Goal: Obtain resource: Download file/media

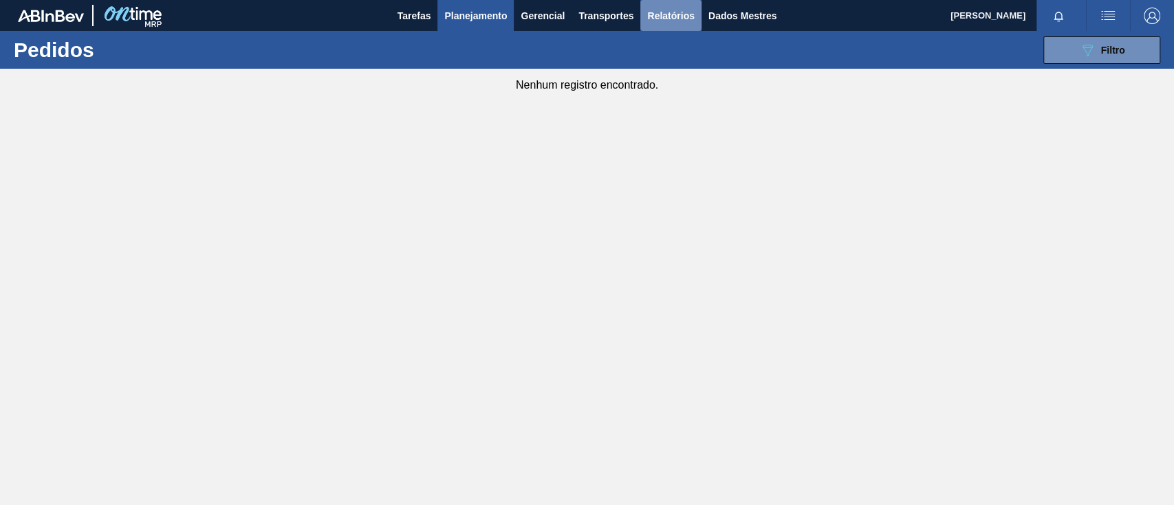
click at [676, 8] on font "Relatórios" at bounding box center [670, 16] width 47 height 17
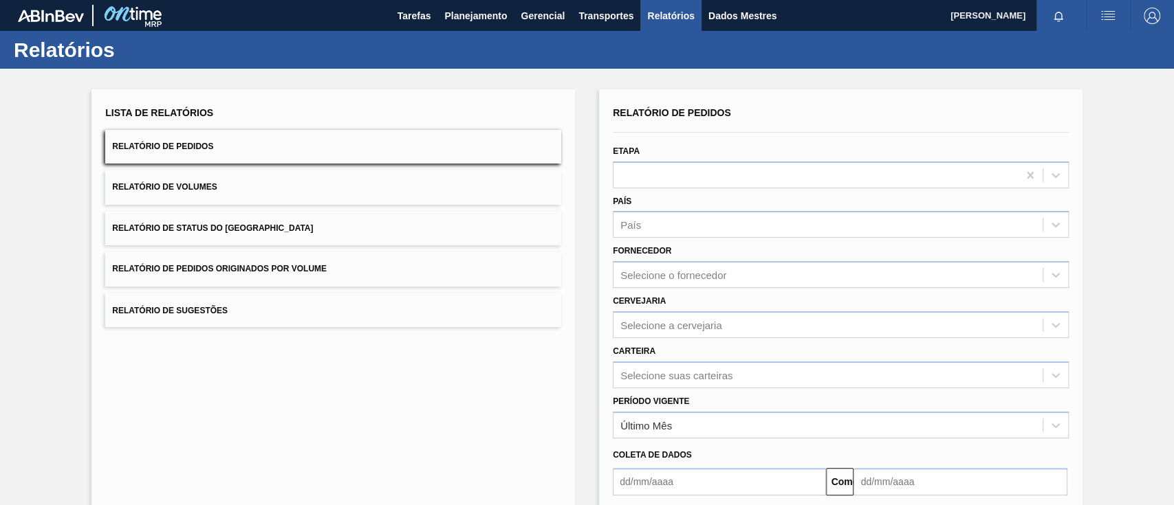
click at [431, 270] on button "Relatório de Pedidos Originados por Volume" at bounding box center [333, 269] width 456 height 34
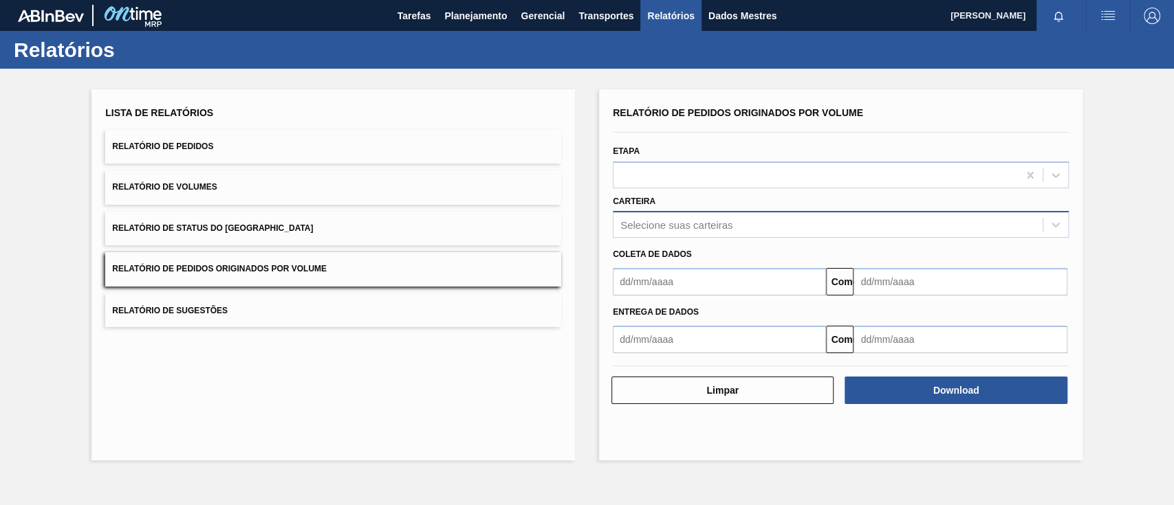
click at [782, 217] on div "Selecione suas carteiras" at bounding box center [827, 225] width 429 height 20
type input "aç"
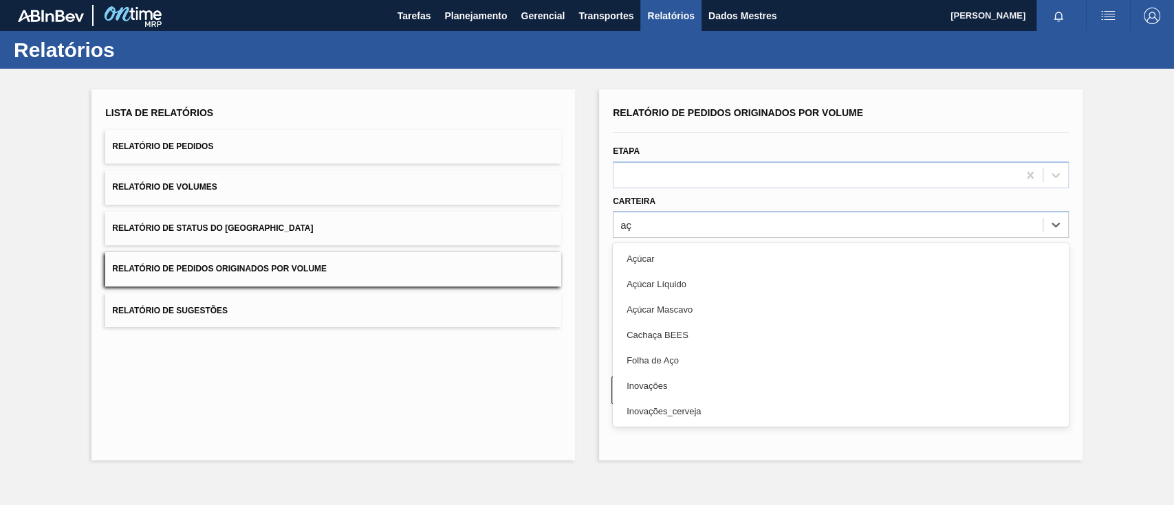
click at [751, 267] on div "Açúcar" at bounding box center [841, 258] width 456 height 25
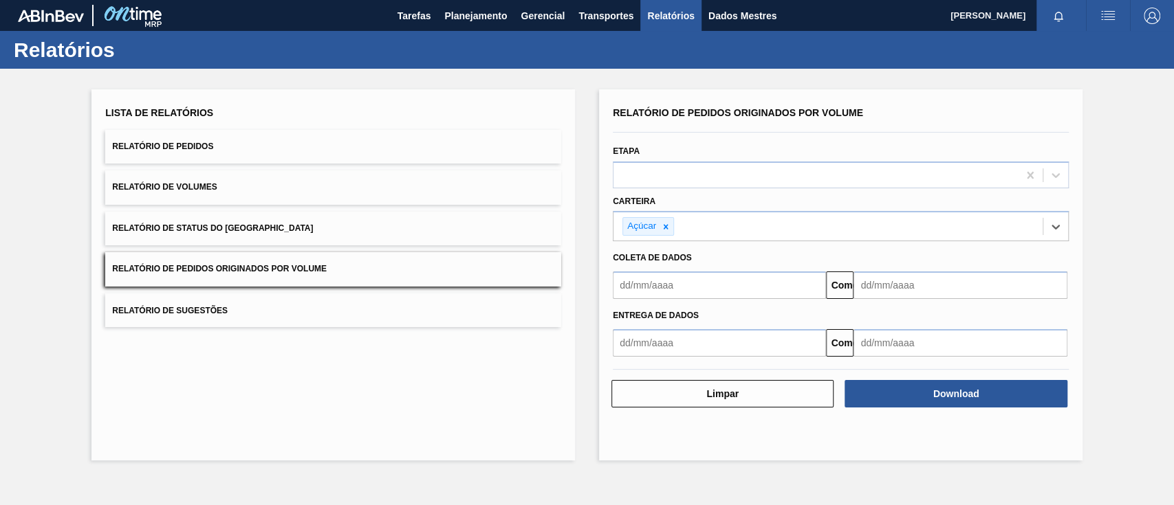
click at [720, 281] on input "text" at bounding box center [719, 286] width 213 height 28
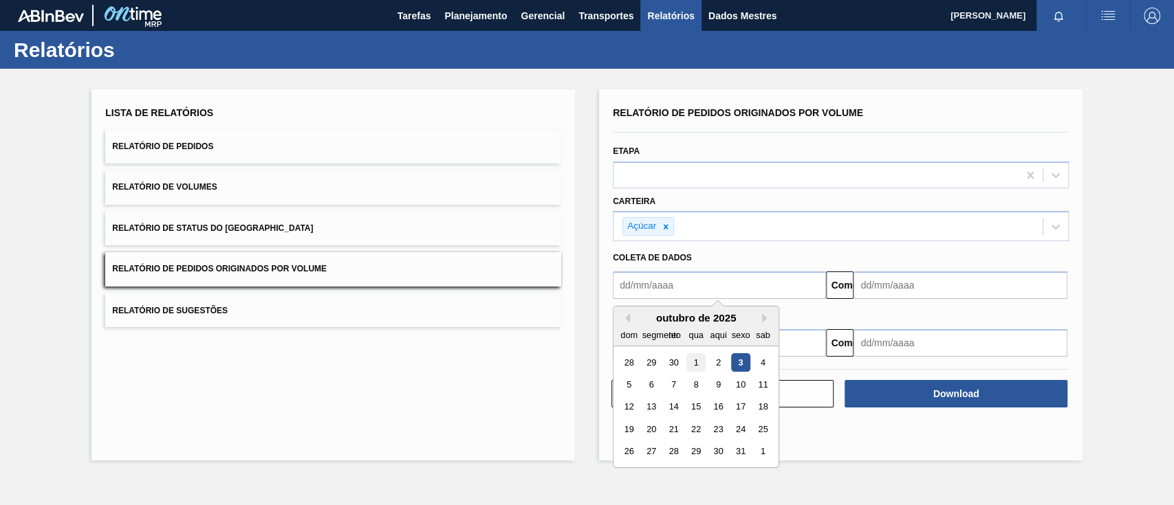
click at [696, 366] on font "1" at bounding box center [695, 363] width 5 height 10
type input "[DATE]"
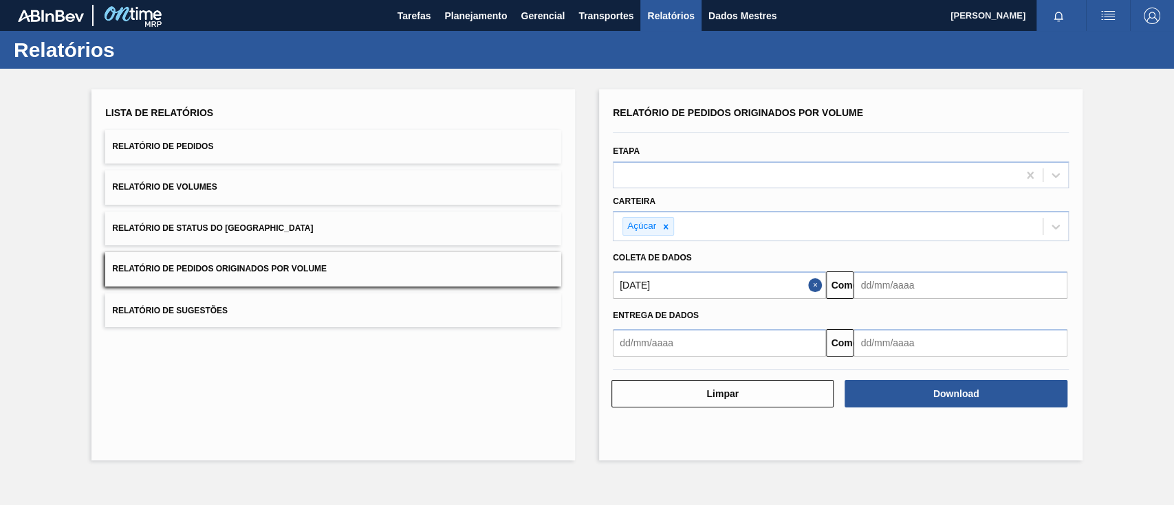
click at [816, 289] on button "Close" at bounding box center [817, 286] width 18 height 28
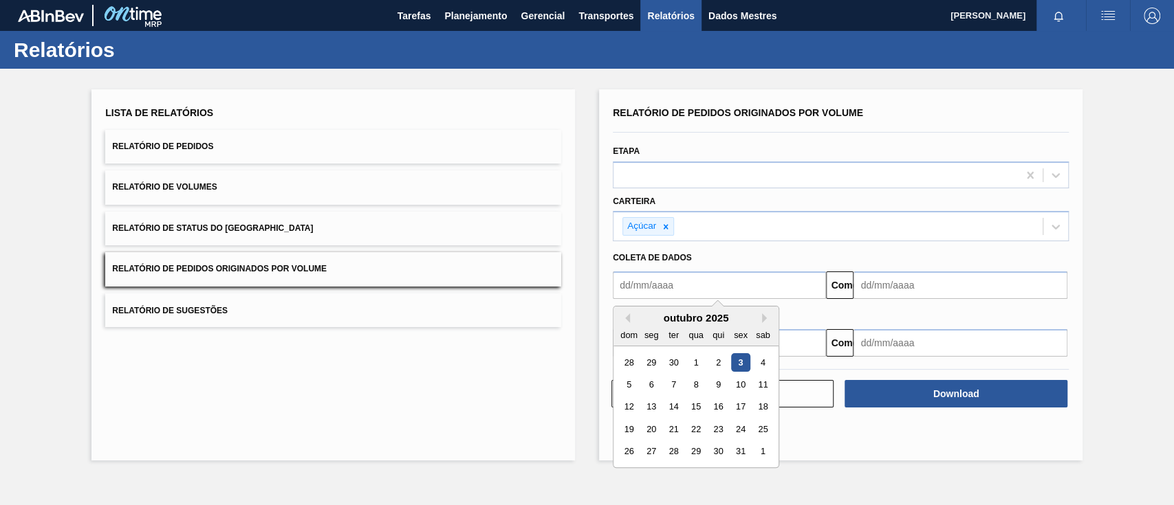
click at [744, 296] on input "text" at bounding box center [719, 286] width 213 height 28
click at [690, 354] on div "1" at bounding box center [695, 362] width 19 height 19
type input "[DATE]"
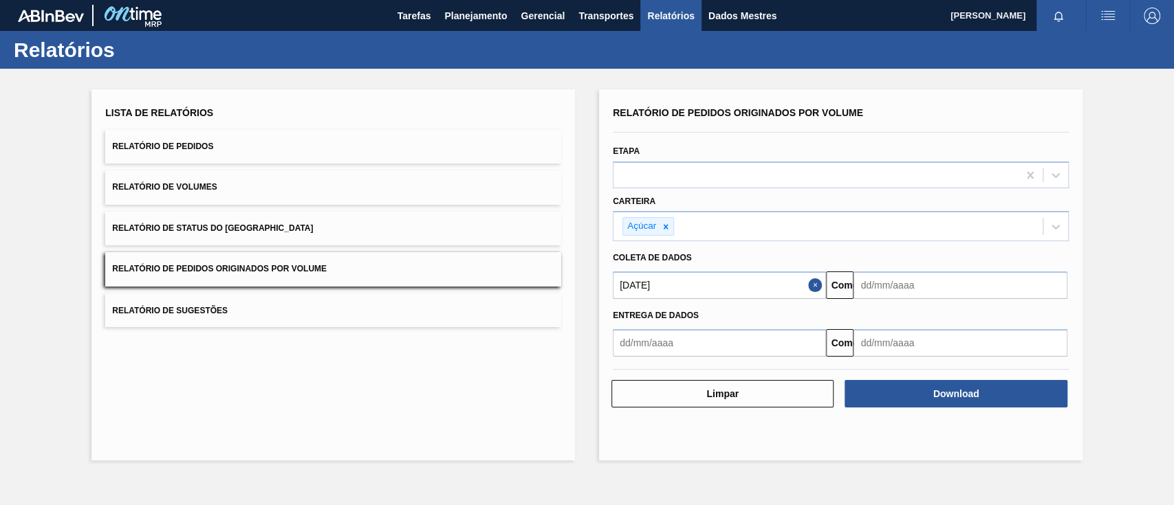
click at [815, 285] on button "Close" at bounding box center [817, 286] width 18 height 28
click at [780, 281] on input "text" at bounding box center [719, 286] width 213 height 28
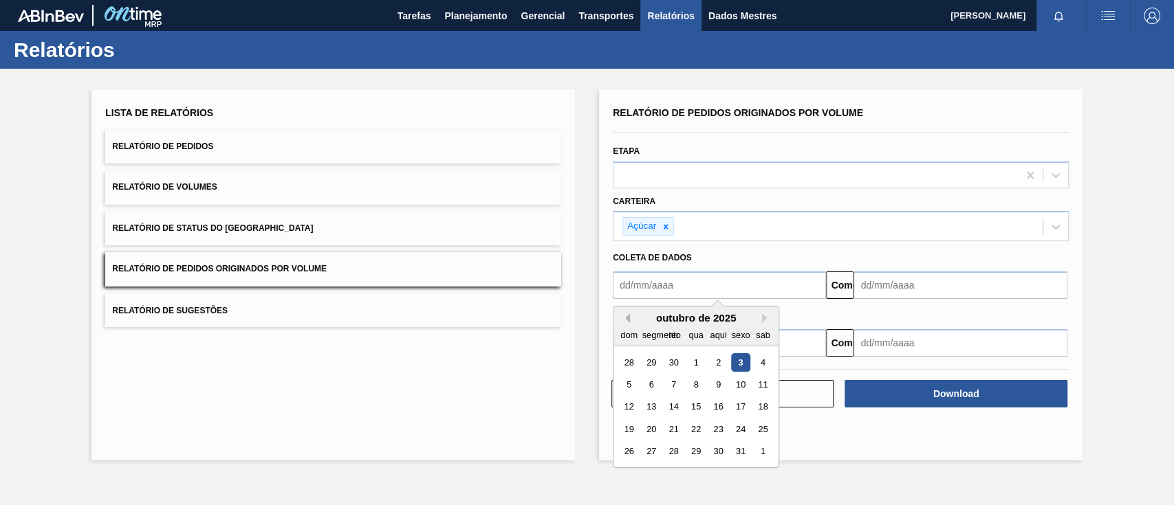
click at [628, 316] on button "Mês anterior" at bounding box center [625, 319] width 10 height 10
click at [655, 367] on div "1" at bounding box center [651, 362] width 19 height 19
type input "[DATE]"
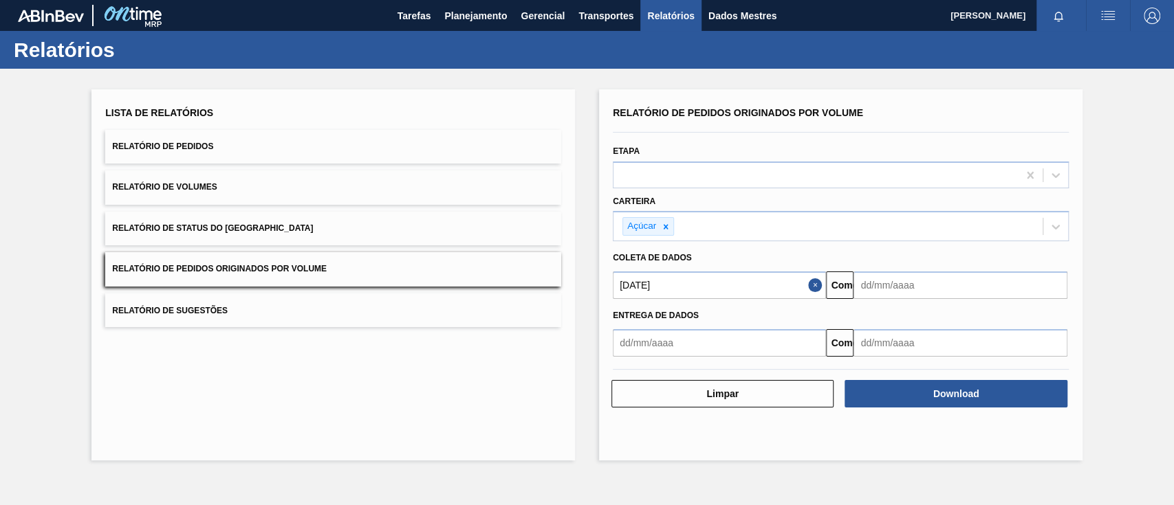
click at [934, 294] on input "text" at bounding box center [959, 286] width 213 height 28
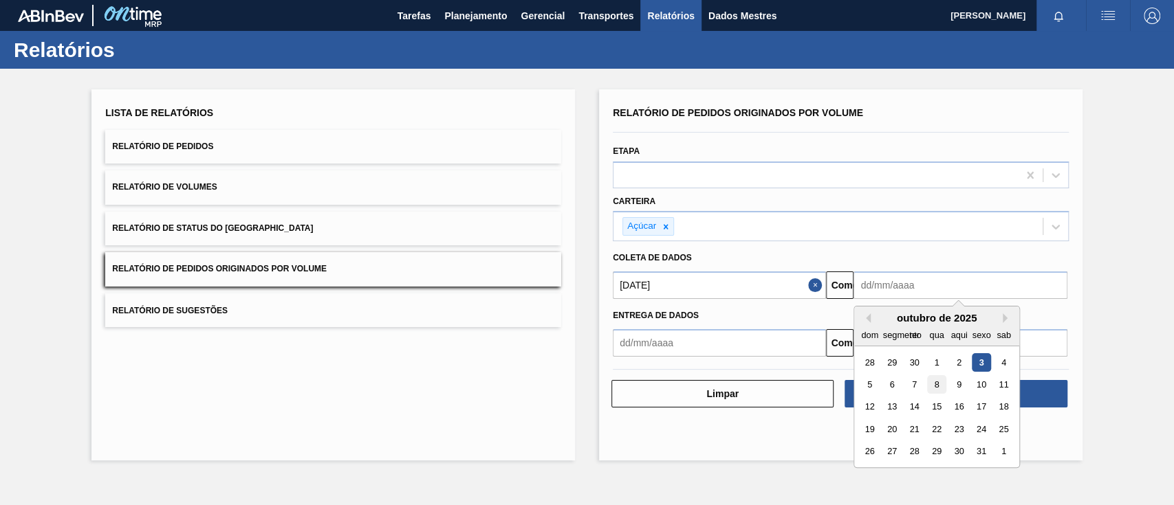
click at [931, 388] on div "8" at bounding box center [937, 384] width 19 height 19
type input "[DATE]"
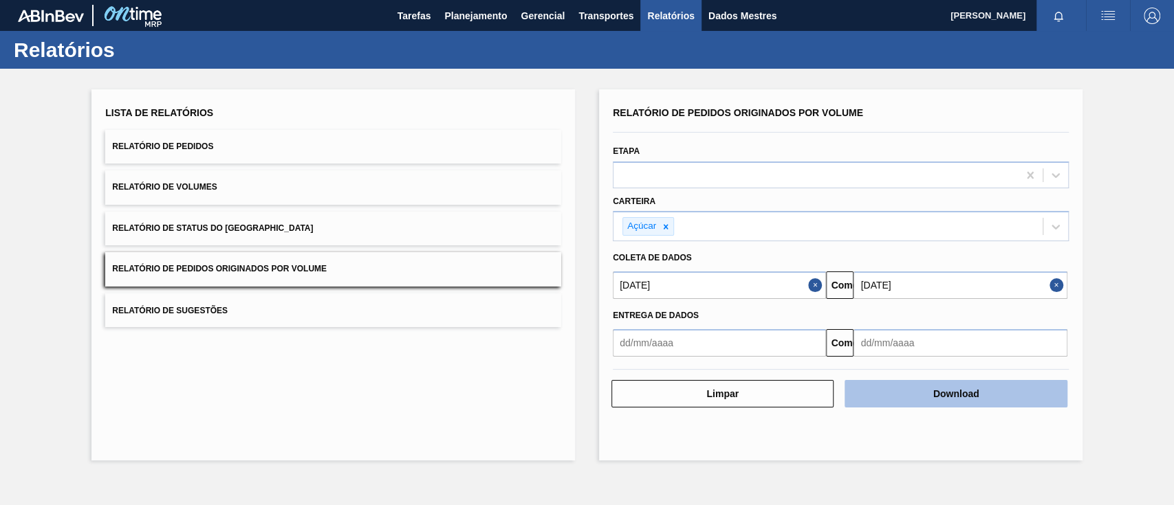
click at [958, 399] on button "Download" at bounding box center [955, 394] width 222 height 28
